Goal: Task Accomplishment & Management: Complete application form

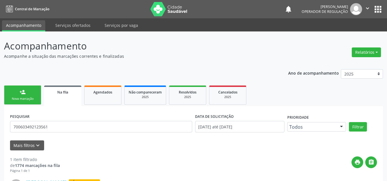
scroll to position [53, 0]
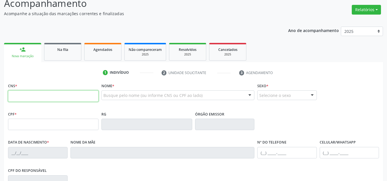
scroll to position [86, 0]
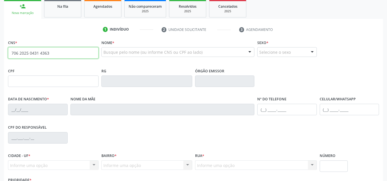
type input "706 2025 0431 4363"
type input "763.369.994-91"
type input "3[DATE]"
type input "[PERSON_NAME] do [PERSON_NAME]"
type input "[PHONE_NUMBER]"
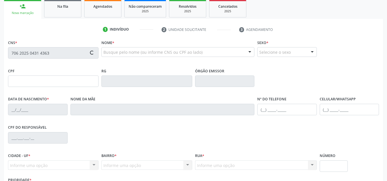
type input "[PHONE_NUMBER]"
type input "985.271.184-91"
type input "S/N"
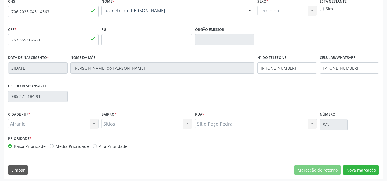
scroll to position [129, 0]
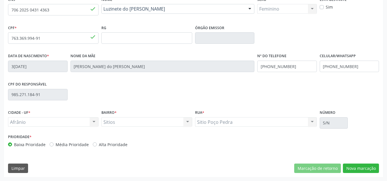
click at [84, 147] on label "Média Prioridade" at bounding box center [72, 145] width 33 height 6
click at [54, 147] on input "Média Prioridade" at bounding box center [52, 144] width 4 height 5
radio input "true"
drag, startPoint x: 376, startPoint y: 169, endPoint x: 373, endPoint y: 167, distance: 3.2
click at [376, 168] on button "Nova marcação" at bounding box center [361, 169] width 36 height 10
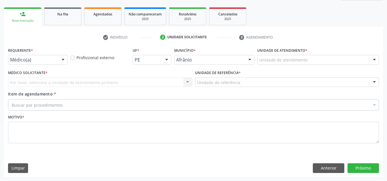
scroll to position [78, 0]
drag, startPoint x: 348, startPoint y: 52, endPoint x: 347, endPoint y: 56, distance: 3.5
click at [347, 56] on div "Unidade de atendimento * Unidade de atendimento Academia da Saude de Afranio Ac…" at bounding box center [318, 55] width 122 height 18
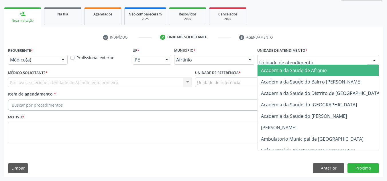
drag, startPoint x: 347, startPoint y: 56, endPoint x: 341, endPoint y: 88, distance: 33.6
click at [347, 58] on div at bounding box center [318, 60] width 122 height 10
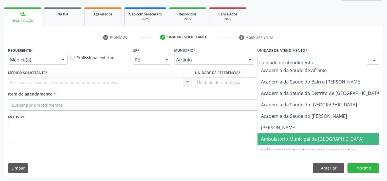
click at [336, 140] on span "Ambulatorio Municipal de [GEOGRAPHIC_DATA]" at bounding box center [327, 138] width 140 height 11
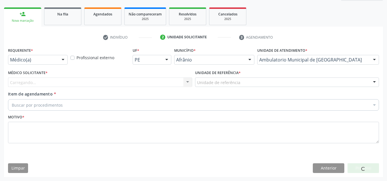
click at [123, 85] on div "Carregando... Nenhum resultado encontrado para: " " Não há nenhuma opção para s…" at bounding box center [100, 83] width 184 height 10
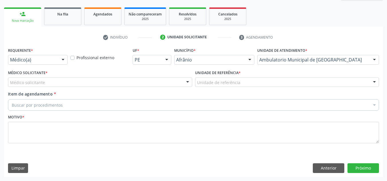
click at [121, 84] on div "Médico solicitante" at bounding box center [100, 83] width 184 height 10
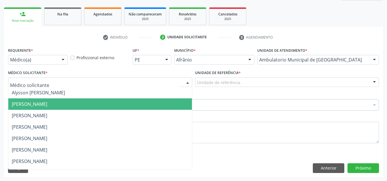
click at [119, 101] on span "[PERSON_NAME]" at bounding box center [99, 103] width 183 height 11
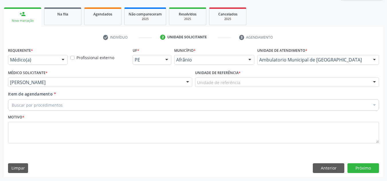
click at [200, 78] on div "Unidade de referência" at bounding box center [287, 83] width 184 height 10
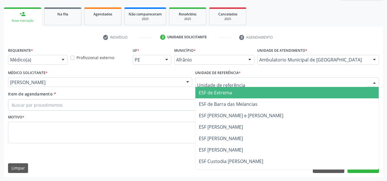
drag, startPoint x: 208, startPoint y: 114, endPoint x: 203, endPoint y: 108, distance: 7.3
click at [206, 113] on span "ESF [PERSON_NAME] e [PERSON_NAME]" at bounding box center [241, 115] width 84 height 6
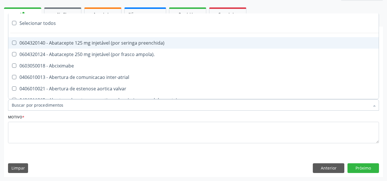
click at [202, 106] on div at bounding box center [193, 104] width 371 height 11
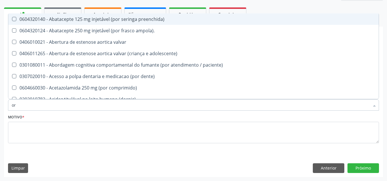
type input "o"
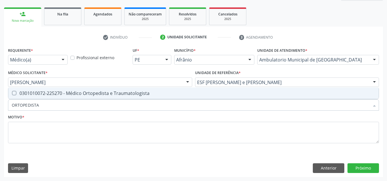
type input "ORTOPEDISTA"
drag, startPoint x: 201, startPoint y: 106, endPoint x: 0, endPoint y: 104, distance: 201.2
click at [0, 104] on div "Acompanhamento Acompanhe a situação das marcações correntes e finalizadas Relat…" at bounding box center [193, 67] width 387 height 228
drag, startPoint x: 37, startPoint y: 93, endPoint x: 44, endPoint y: 106, distance: 14.5
click at [38, 96] on div "0301010072-225270 - Médico Ortopedista e Traumatologista" at bounding box center [193, 93] width 363 height 5
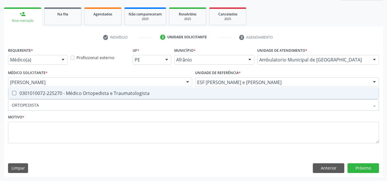
checkbox Traumatologista "true"
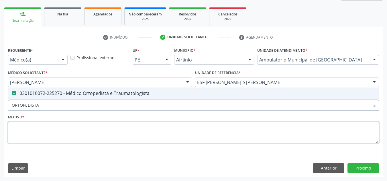
click at [42, 130] on textarea at bounding box center [193, 133] width 371 height 22
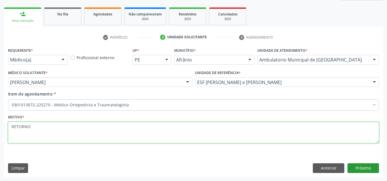
type textarea "RETORNO"
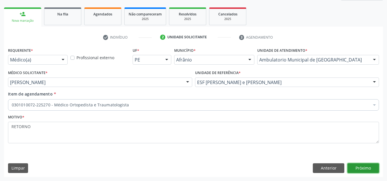
click at [359, 170] on button "Próximo" at bounding box center [362, 168] width 31 height 10
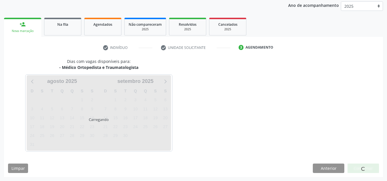
scroll to position [68, 0]
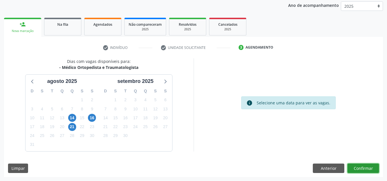
click at [359, 170] on button "Confirmar" at bounding box center [362, 169] width 31 height 10
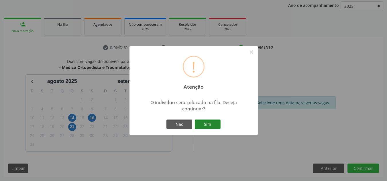
click at [201, 123] on button "Sim" at bounding box center [208, 125] width 26 height 10
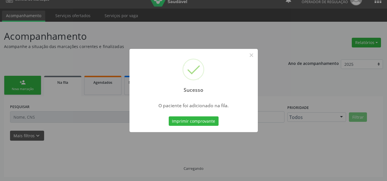
scroll to position [10, 0]
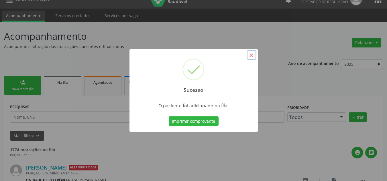
click at [255, 59] on button "×" at bounding box center [251, 55] width 10 height 10
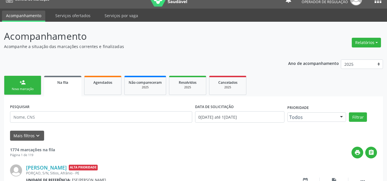
click at [15, 84] on link "person_add Nova marcação" at bounding box center [22, 85] width 37 height 19
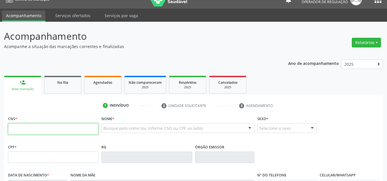
drag, startPoint x: 62, startPoint y: 130, endPoint x: 72, endPoint y: 129, distance: 10.1
click at [61, 131] on input "text" at bounding box center [53, 128] width 90 height 11
type input "700 0015 1471 0506"
type input "037.736.244-17"
type input "[DATE]"
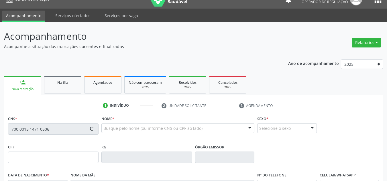
type input "[PERSON_NAME]"
type input "[PHONE_NUMBER]"
type input "S/N"
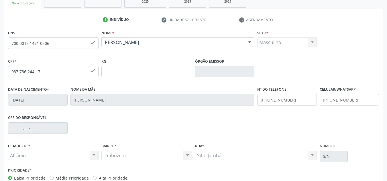
scroll to position [124, 0]
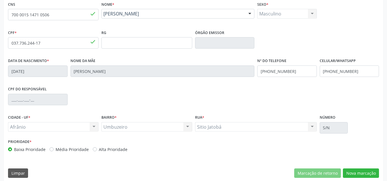
click at [77, 151] on label "Média Prioridade" at bounding box center [72, 150] width 33 height 6
click at [54, 151] on input "Média Prioridade" at bounding box center [52, 149] width 4 height 5
radio input "true"
click at [345, 172] on button "Nova marcação" at bounding box center [361, 174] width 36 height 10
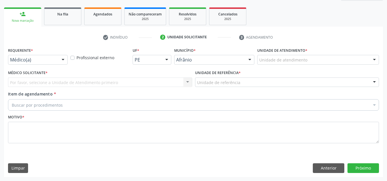
scroll to position [78, 0]
click at [294, 54] on label "Unidade de atendimento *" at bounding box center [282, 50] width 50 height 9
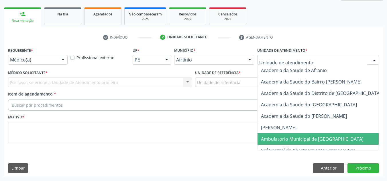
click at [295, 135] on span "Ambulatorio Municipal de [GEOGRAPHIC_DATA]" at bounding box center [327, 138] width 140 height 11
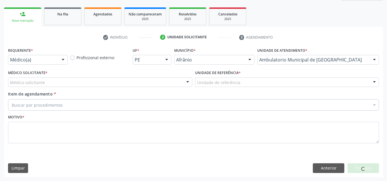
click at [176, 80] on div "Médico solicitante [PERSON_NAME] [PERSON_NAME] [PERSON_NAME] Reis [PERSON_NAME]…" at bounding box center [100, 83] width 184 height 10
drag, startPoint x: 176, startPoint y: 80, endPoint x: 169, endPoint y: 98, distance: 19.0
click at [175, 80] on div "Médico solicitante" at bounding box center [100, 83] width 184 height 10
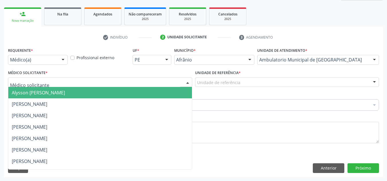
drag, startPoint x: 169, startPoint y: 99, endPoint x: 181, endPoint y: 92, distance: 14.9
click at [167, 99] on span "[PERSON_NAME]" at bounding box center [99, 103] width 183 height 11
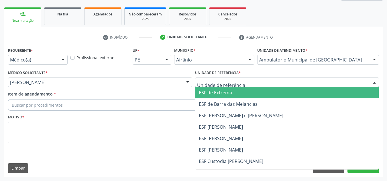
drag, startPoint x: 231, startPoint y: 83, endPoint x: 243, endPoint y: 114, distance: 33.7
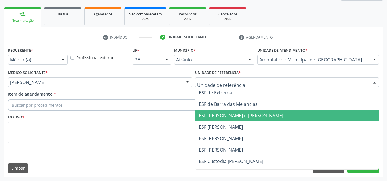
drag, startPoint x: 244, startPoint y: 115, endPoint x: 213, endPoint y: 111, distance: 30.8
click at [240, 115] on span "ESF [PERSON_NAME] e [PERSON_NAME]" at bounding box center [241, 115] width 84 height 6
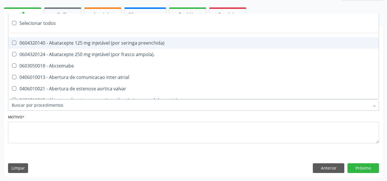
click at [197, 107] on div at bounding box center [193, 104] width 371 height 11
paste input "ORTOPEDISTA"
type input "ORTOPEDISTA"
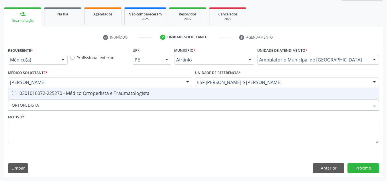
click at [192, 92] on div "0301010072-225270 - Médico Ortopedista e Traumatologista" at bounding box center [193, 93] width 363 height 5
checkbox Traumatologista "true"
click at [189, 113] on div "Motivo *" at bounding box center [193, 128] width 371 height 30
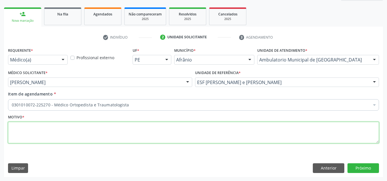
click at [47, 138] on textarea at bounding box center [193, 133] width 371 height 22
type textarea "RETORNO"
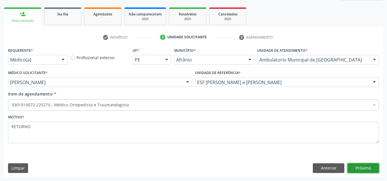
click at [373, 165] on button "Próximo" at bounding box center [362, 168] width 31 height 10
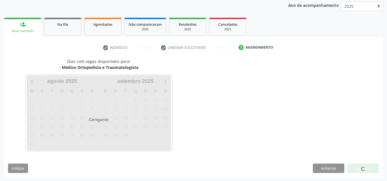
scroll to position [68, 0]
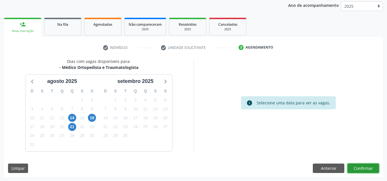
click at [359, 171] on button "Confirmar" at bounding box center [362, 169] width 31 height 10
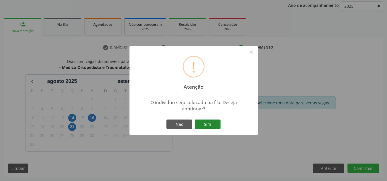
click at [214, 121] on button "Sim" at bounding box center [208, 125] width 26 height 10
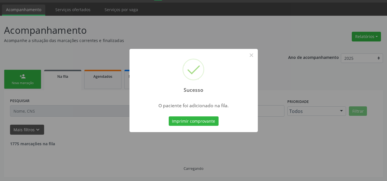
scroll to position [10, 0]
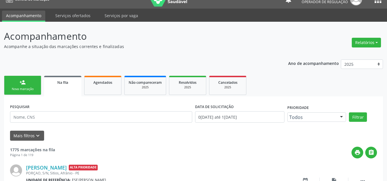
click at [19, 85] on link "person_add Nova marcação" at bounding box center [22, 85] width 37 height 19
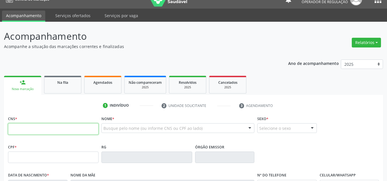
click at [47, 128] on input "text" at bounding box center [53, 128] width 90 height 11
type input "704 8015 8166 8244"
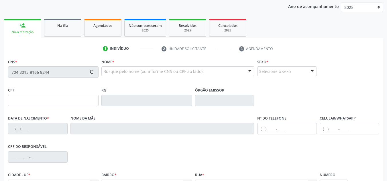
scroll to position [67, 0]
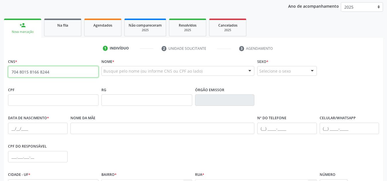
drag, startPoint x: 83, startPoint y: 72, endPoint x: 18, endPoint y: 80, distance: 66.0
click at [0, 71] on div "Acompanhamento Acompanhe a situação das marcações correntes e finalizadas Relat…" at bounding box center [193, 104] width 387 height 279
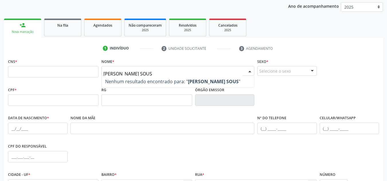
type input "[PERSON_NAME]"
drag, startPoint x: 108, startPoint y: 77, endPoint x: 0, endPoint y: 61, distance: 109.1
click at [0, 61] on div "Acompanhamento Acompanhe a situação das marcações correntes e finalizadas Relat…" at bounding box center [193, 104] width 387 height 279
drag, startPoint x: 227, startPoint y: 71, endPoint x: 0, endPoint y: 58, distance: 227.1
click at [0, 59] on div "Acompanhamento Acompanhe a situação das marcações correntes e finalizadas Relat…" at bounding box center [193, 104] width 387 height 279
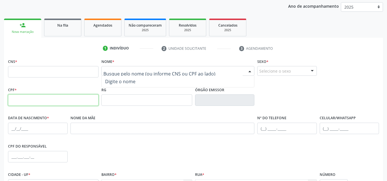
click at [64, 96] on input "text" at bounding box center [53, 99] width 90 height 11
type input "071.590.774-31"
drag, startPoint x: 61, startPoint y: 98, endPoint x: 0, endPoint y: 97, distance: 61.3
click at [0, 97] on div "Acompanhamento Acompanhe a situação das marcações correntes e finalizadas Relat…" at bounding box center [193, 104] width 387 height 279
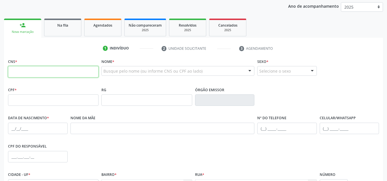
click at [88, 69] on input "text" at bounding box center [53, 71] width 90 height 11
type input "704 8015 8166 8244"
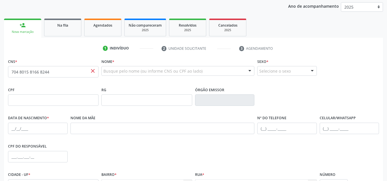
click at [92, 69] on span "close" at bounding box center [93, 71] width 6 height 6
drag, startPoint x: 35, startPoint y: 76, endPoint x: 0, endPoint y: 76, distance: 35.5
click at [0, 76] on div "Acompanhamento Acompanhe a situação das marcações correntes e finalizadas Relat…" at bounding box center [193, 104] width 387 height 279
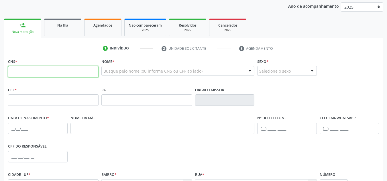
click at [13, 69] on input "text" at bounding box center [53, 71] width 90 height 11
type input "702 0083 4036 7189"
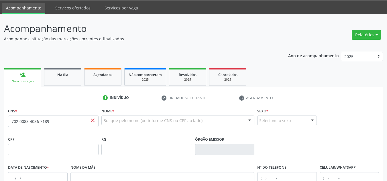
scroll to position [10, 0]
